Goal: Task Accomplishment & Management: Complete application form

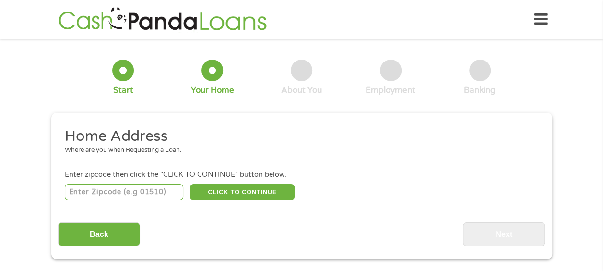
click at [146, 191] on input "number" at bounding box center [124, 192] width 119 height 16
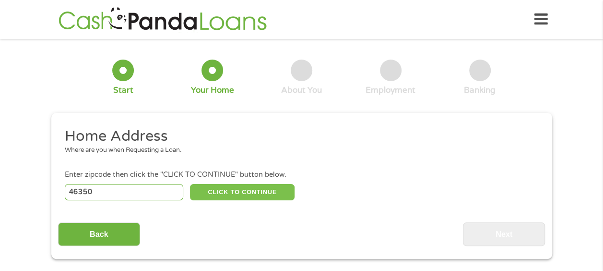
type input "46350"
click at [231, 192] on button "CLICK TO CONTINUE" at bounding box center [242, 192] width 105 height 16
type input "46350"
type input "La Porte"
select select "[US_STATE]"
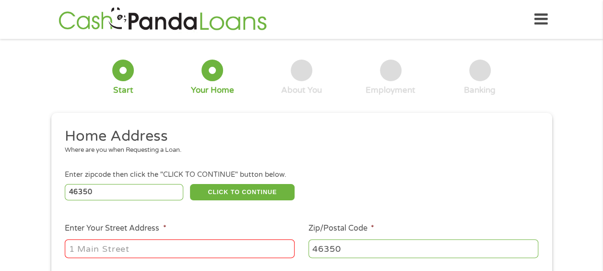
click at [146, 247] on input "Enter Your Street Address *" at bounding box center [180, 248] width 230 height 18
type input "1808 East 600 North"
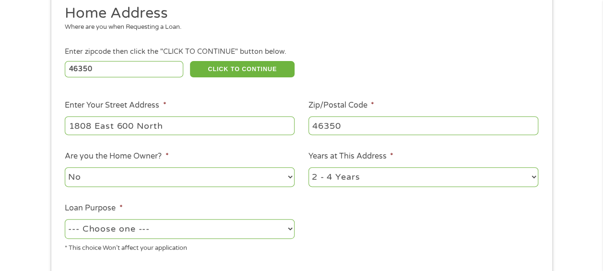
scroll to position [144, 0]
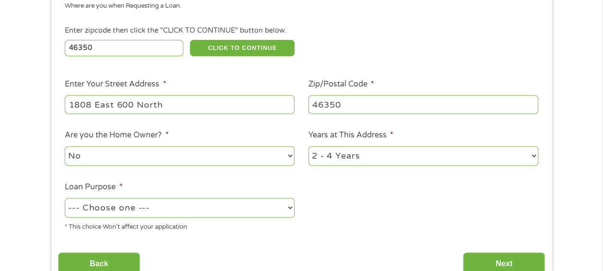
click at [288, 205] on select "--- Choose one --- Pay Bills Debt Consolidation Home Improvement Major Purchase…" at bounding box center [180, 208] width 230 height 20
select select "medicalexpenses"
click at [65, 198] on select "--- Choose one --- Pay Bills Debt Consolidation Home Improvement Major Purchase…" at bounding box center [180, 208] width 230 height 20
click at [499, 262] on input "Next" at bounding box center [504, 264] width 82 height 24
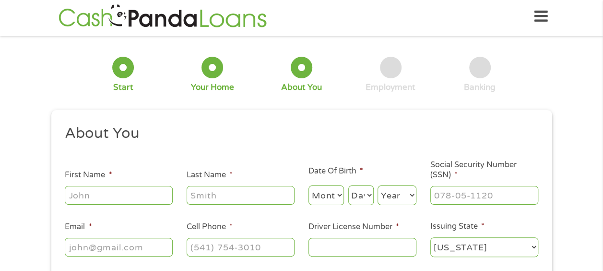
scroll to position [0, 0]
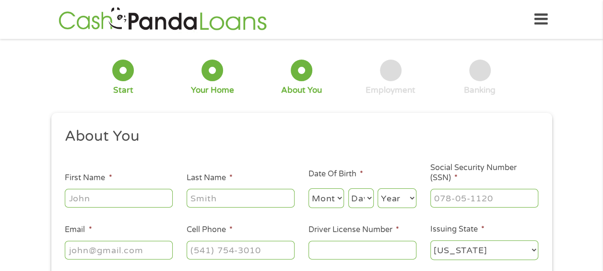
click at [119, 199] on input "First Name *" at bounding box center [119, 198] width 108 height 18
type input "[PERSON_NAME]"
select select "2"
select select "13"
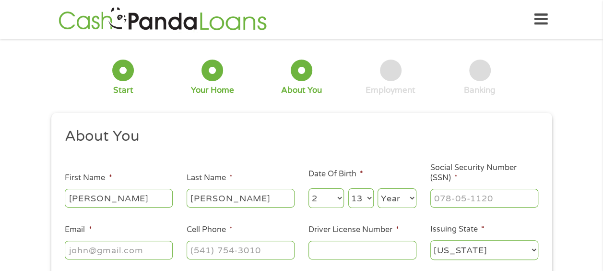
select select "1971"
type input "[PERSON_NAME][EMAIL_ADDRESS][PERSON_NAME][DOMAIN_NAME]"
type input "[PHONE_NUMBER]"
click at [447, 198] on input "___-__-____" at bounding box center [484, 198] width 108 height 18
type input "307-78-8780"
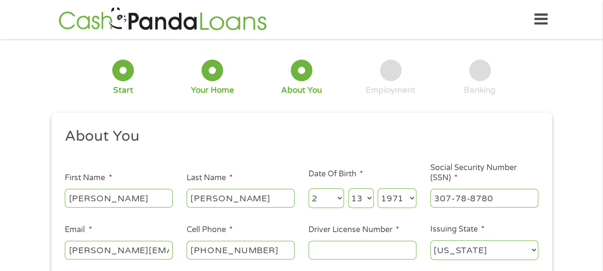
click at [328, 251] on input "Driver License Number *" at bounding box center [362, 249] width 108 height 18
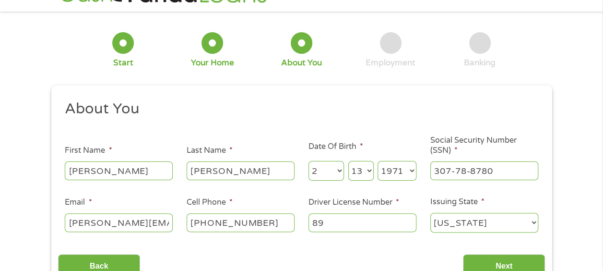
scroll to position [48, 0]
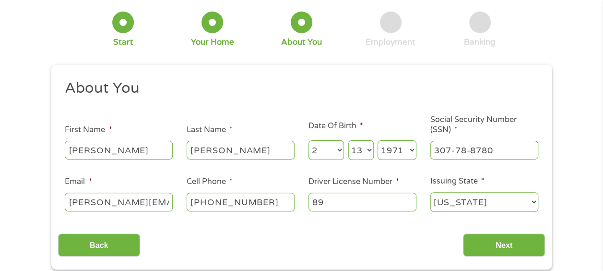
type input "89"
